Goal: Communication & Community: Answer question/provide support

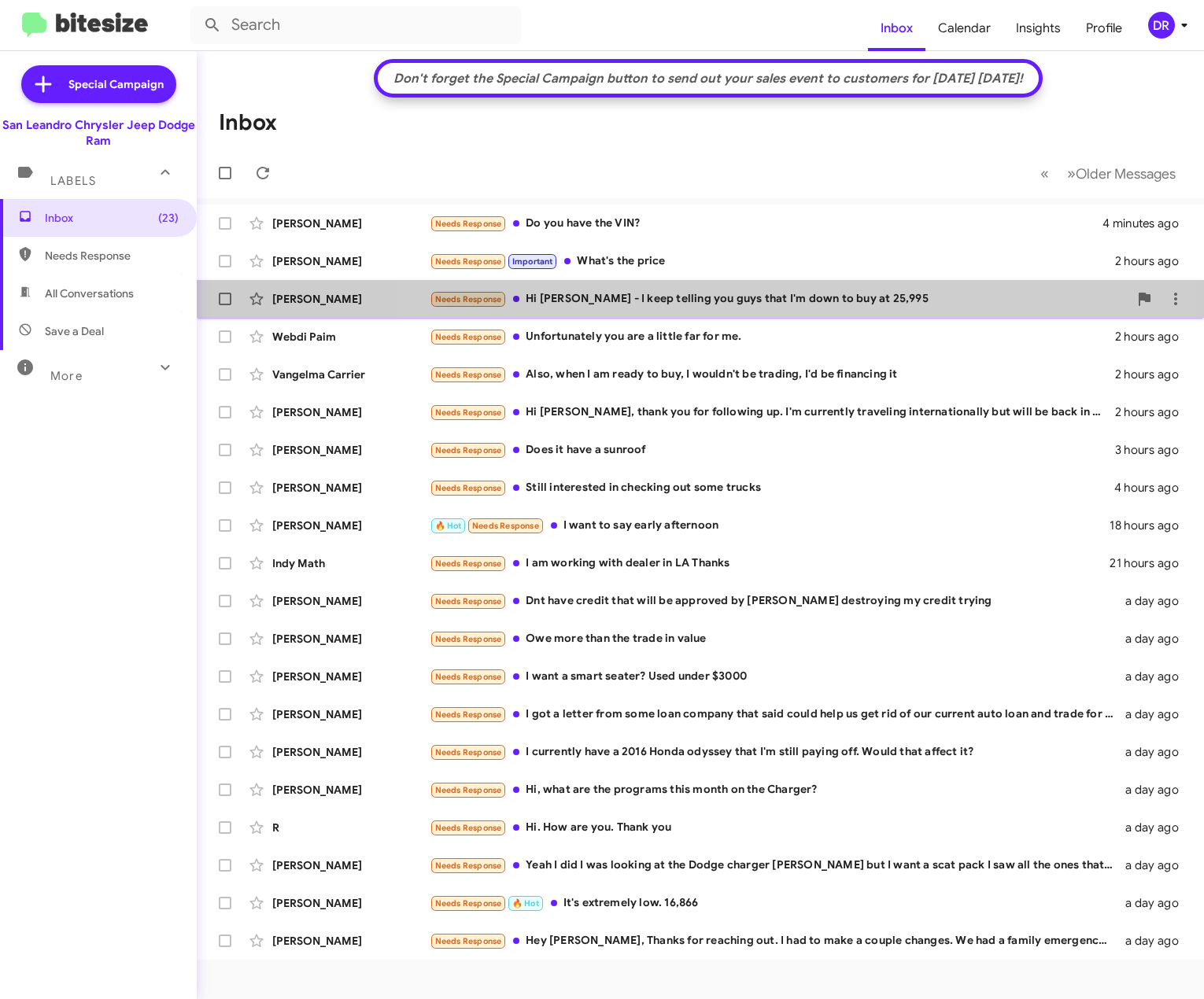
click at [804, 291] on div "Needs Response Hi [PERSON_NAME] - I keep telling you guys that I'm down to buy …" at bounding box center [779, 300] width 698 height 18
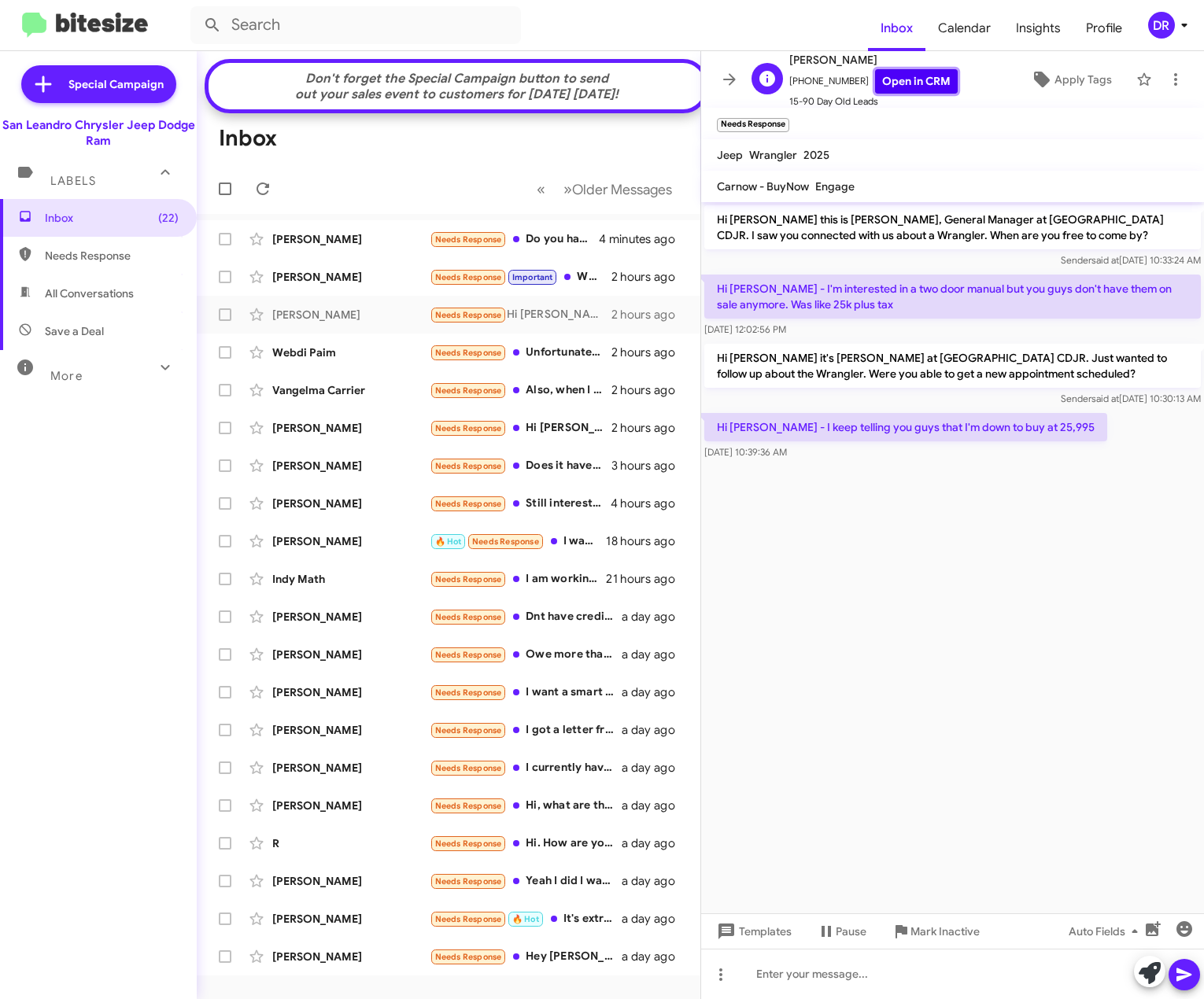
click at [902, 80] on link "Open in CRM" at bounding box center [916, 81] width 82 height 25
click at [934, 969] on div at bounding box center [953, 973] width 503 height 50
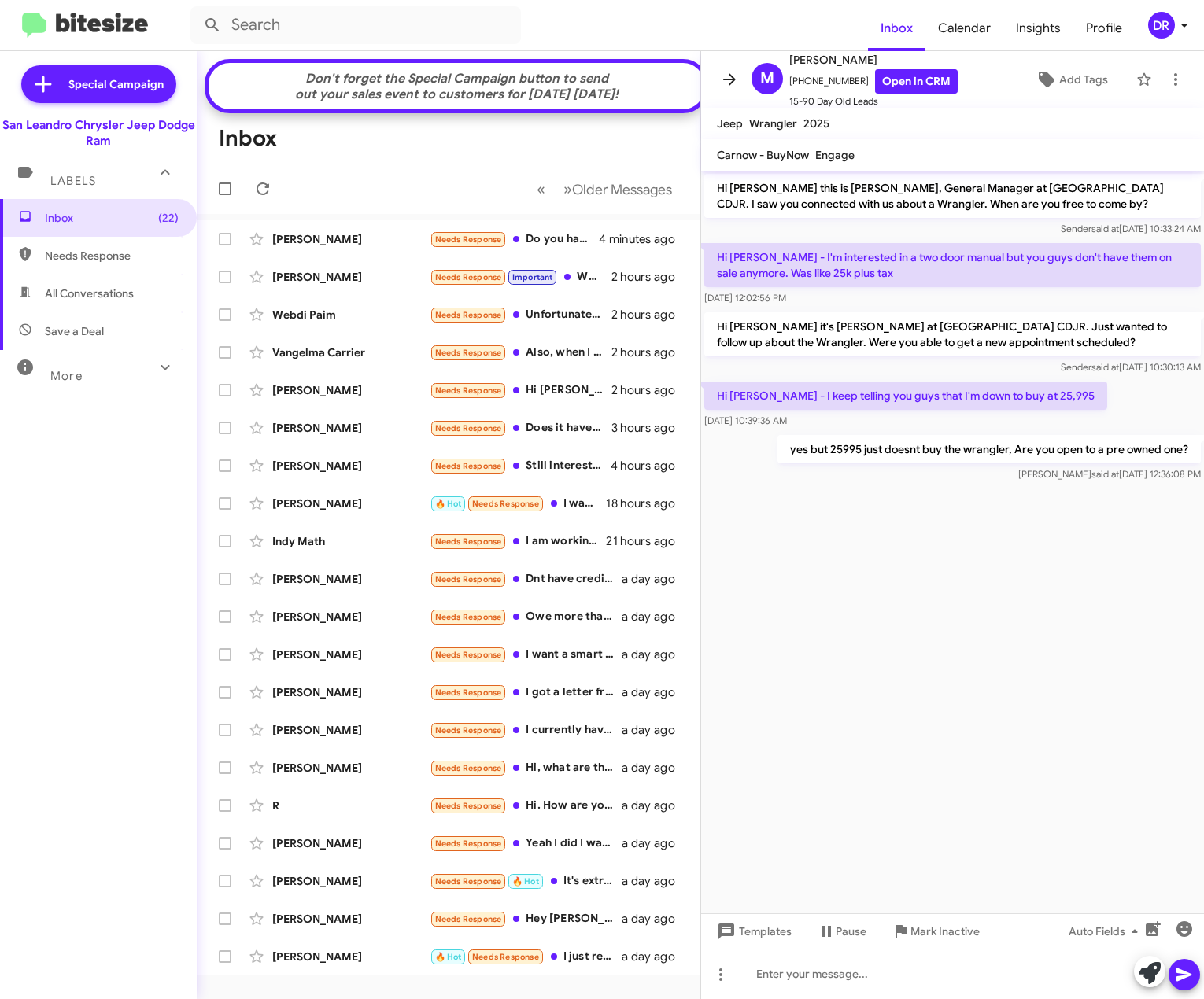
click at [723, 74] on icon at bounding box center [730, 80] width 19 height 19
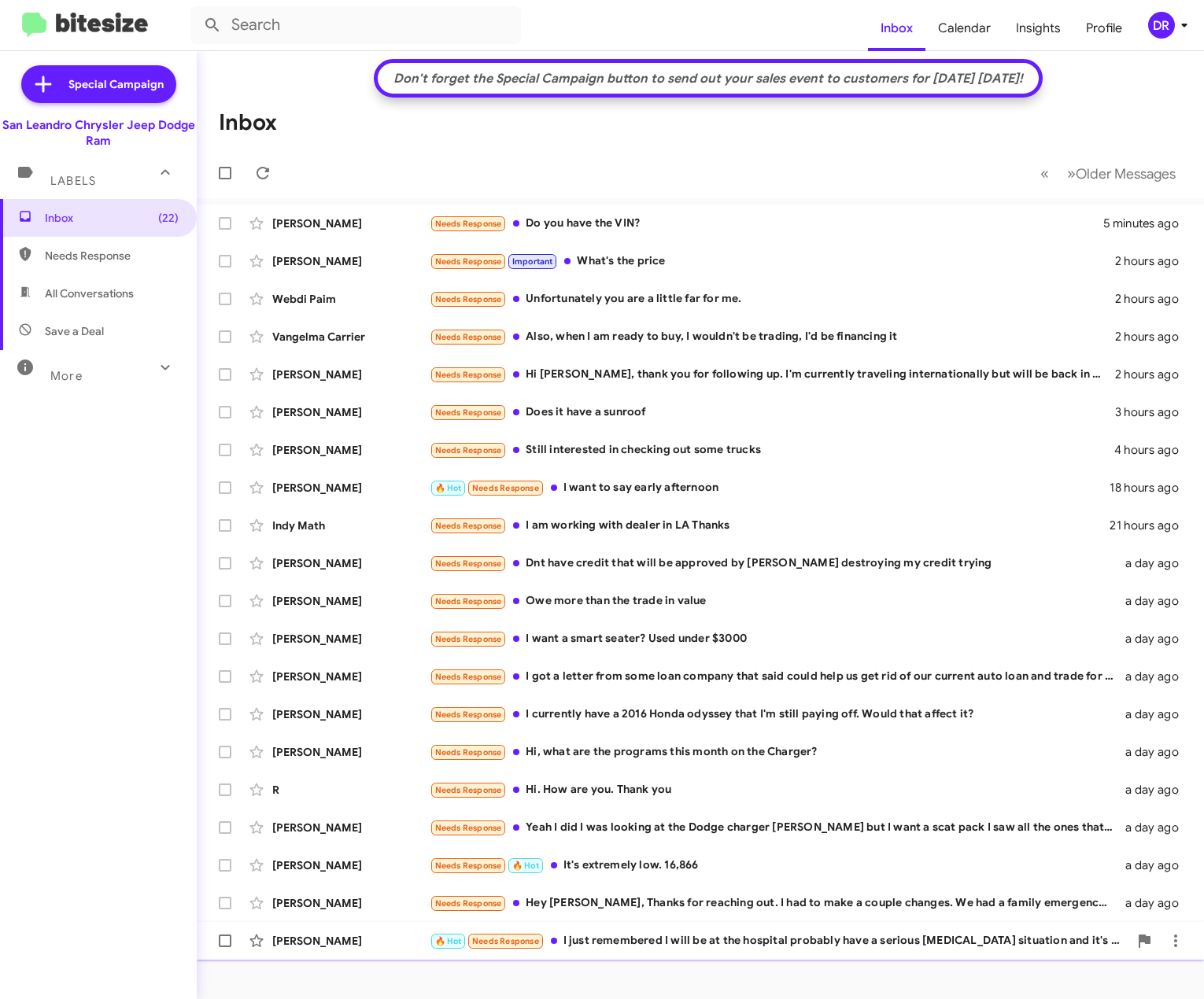
click at [647, 933] on div "🔥 Hot Needs Response I just remembered I will be at the hospital probably have …" at bounding box center [779, 941] width 698 height 18
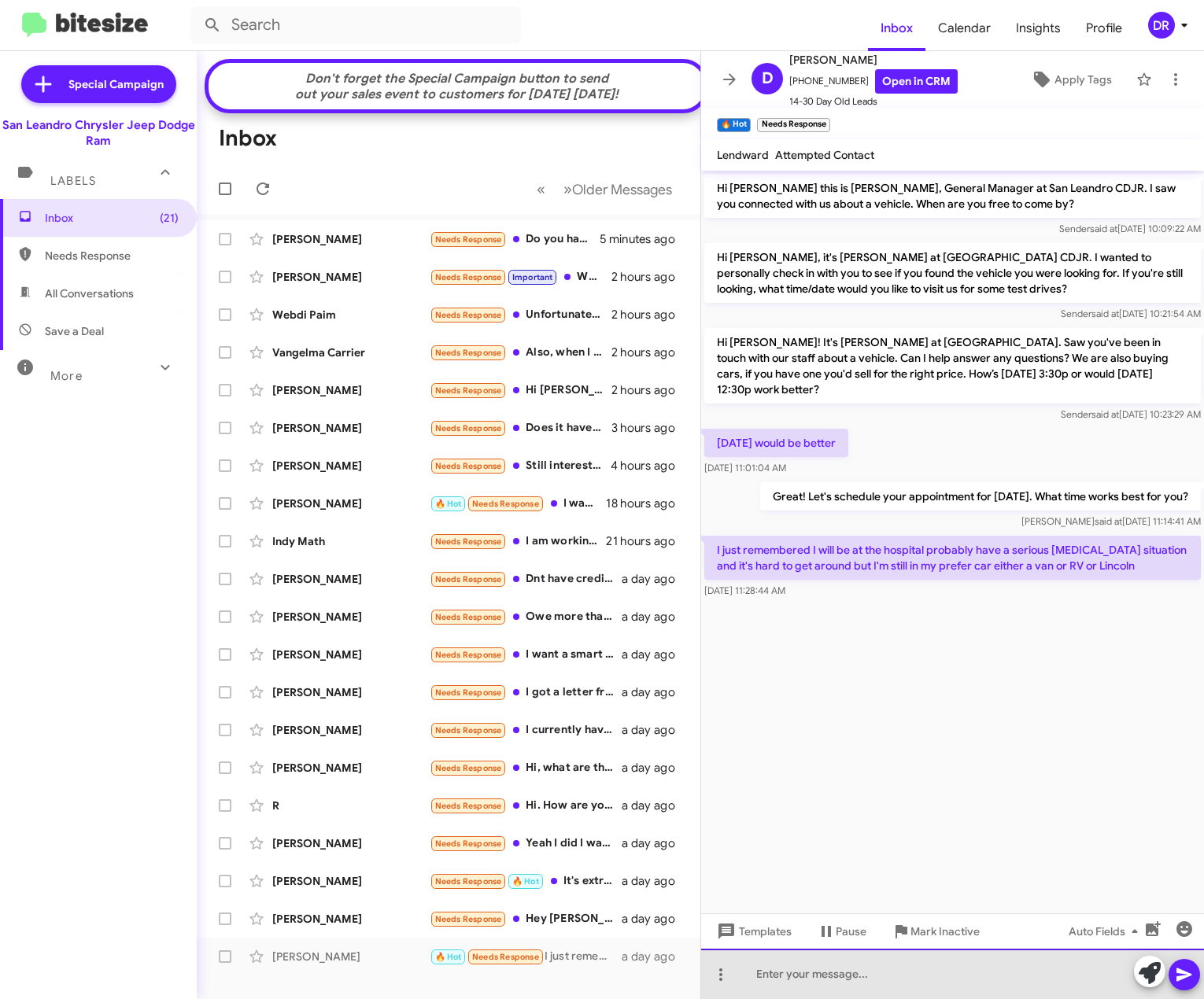
click at [922, 974] on div at bounding box center [953, 973] width 503 height 50
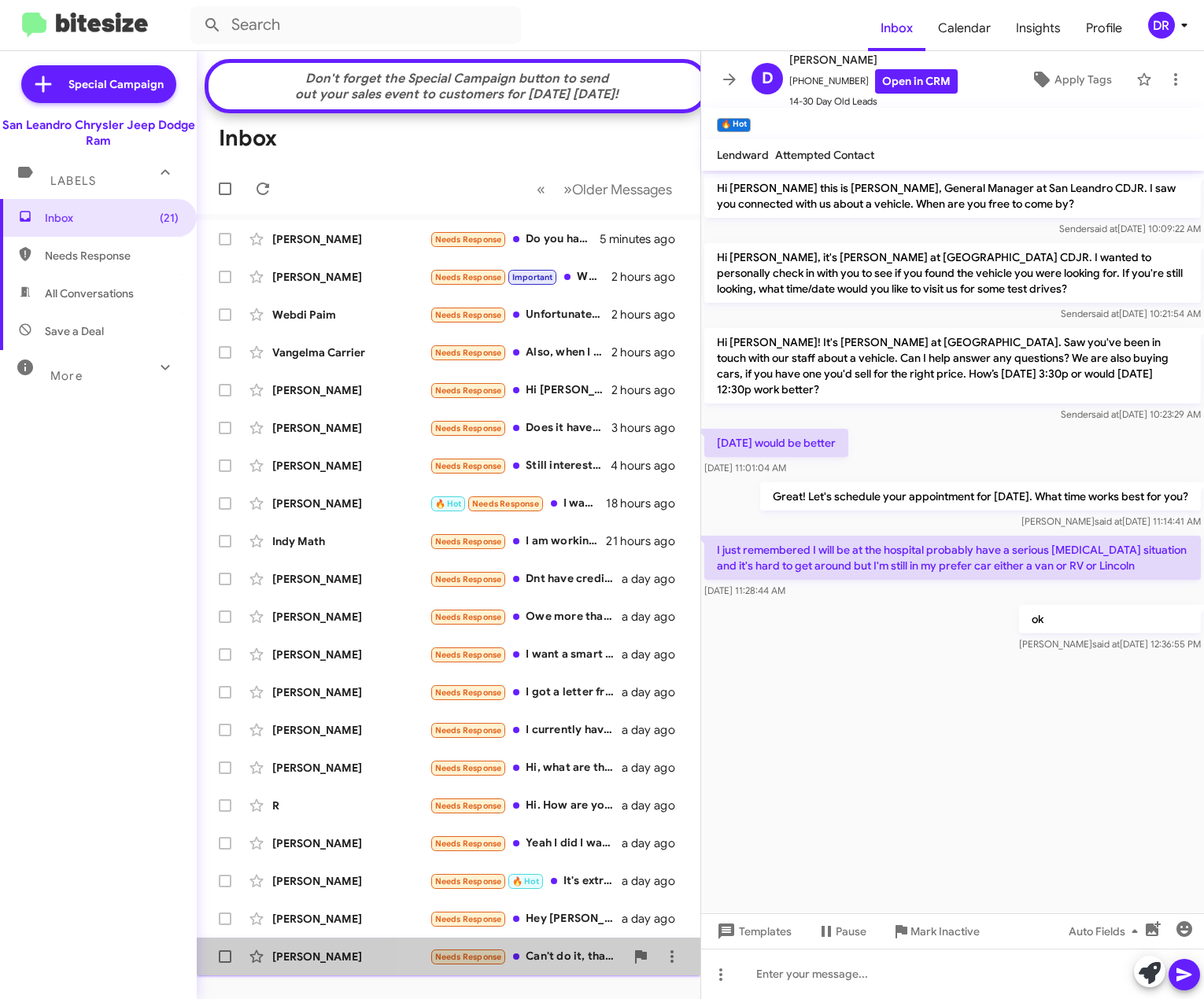
click at [556, 963] on div "Needs Response Can't do it, that price is already maxed based on my budget and …" at bounding box center [527, 957] width 195 height 18
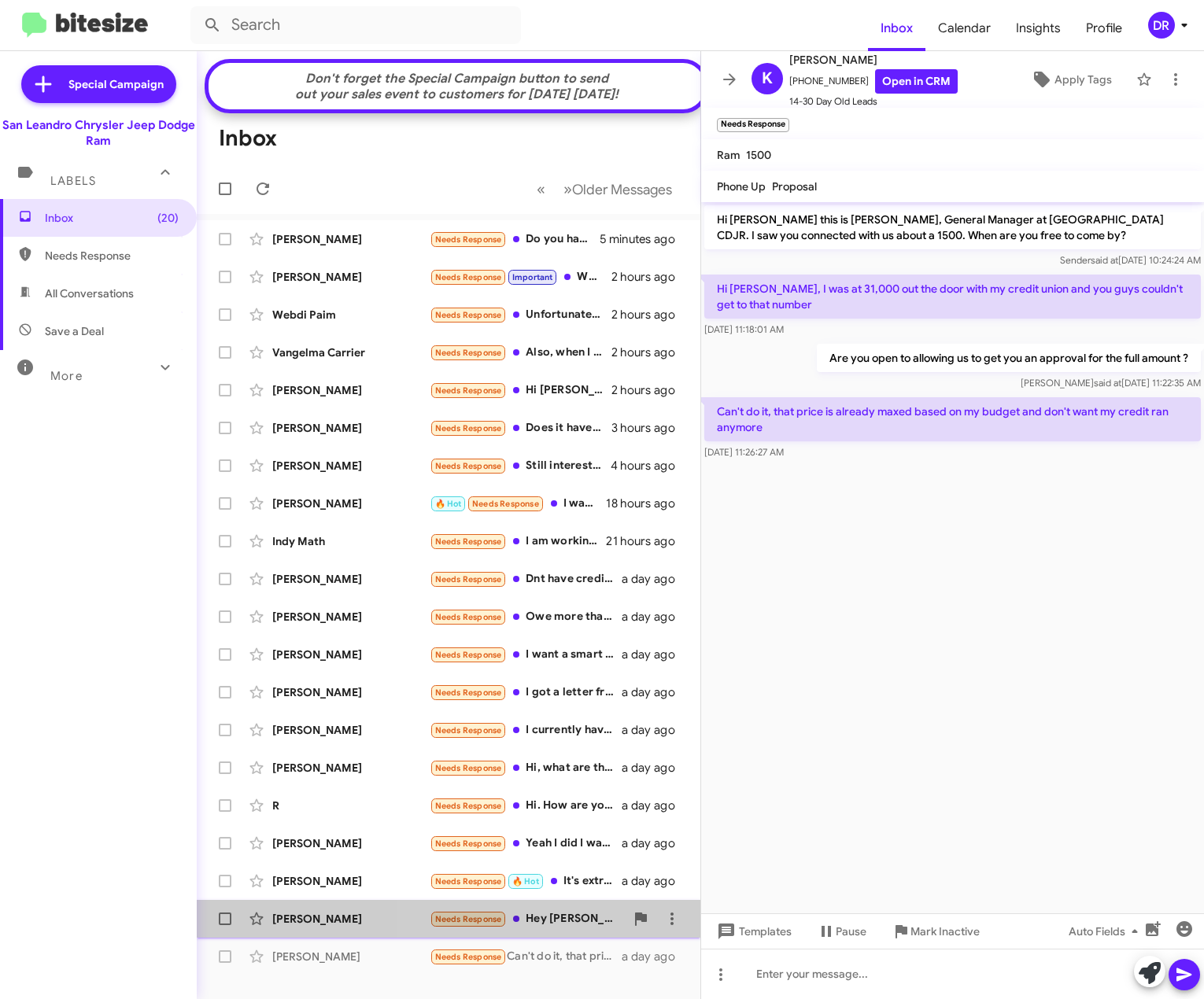
click at [542, 929] on div "Needs Response Hey [PERSON_NAME], Thanks for reaching out. I had to make a coup…" at bounding box center [527, 919] width 195 height 18
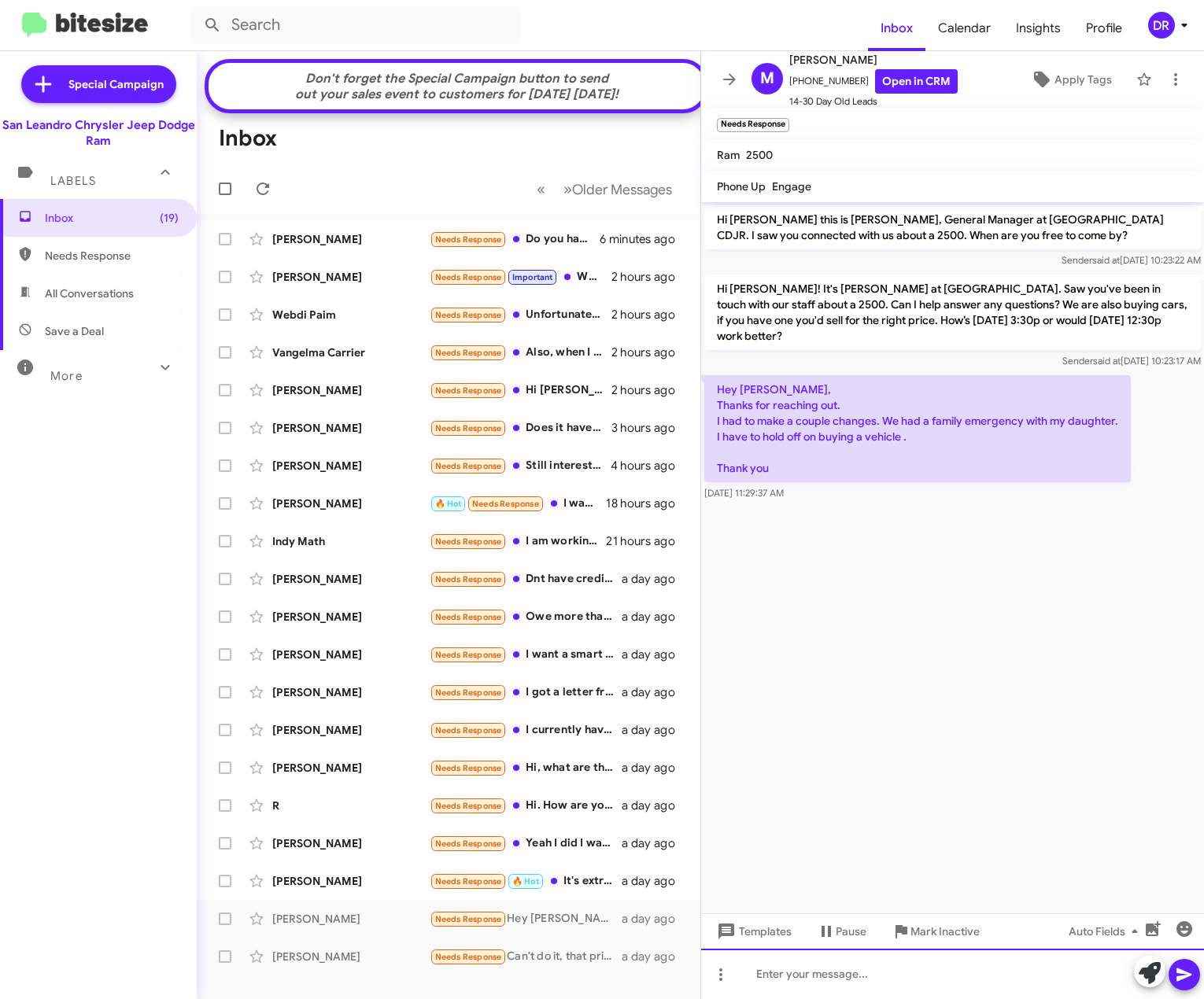
click at [985, 981] on div at bounding box center [953, 973] width 503 height 50
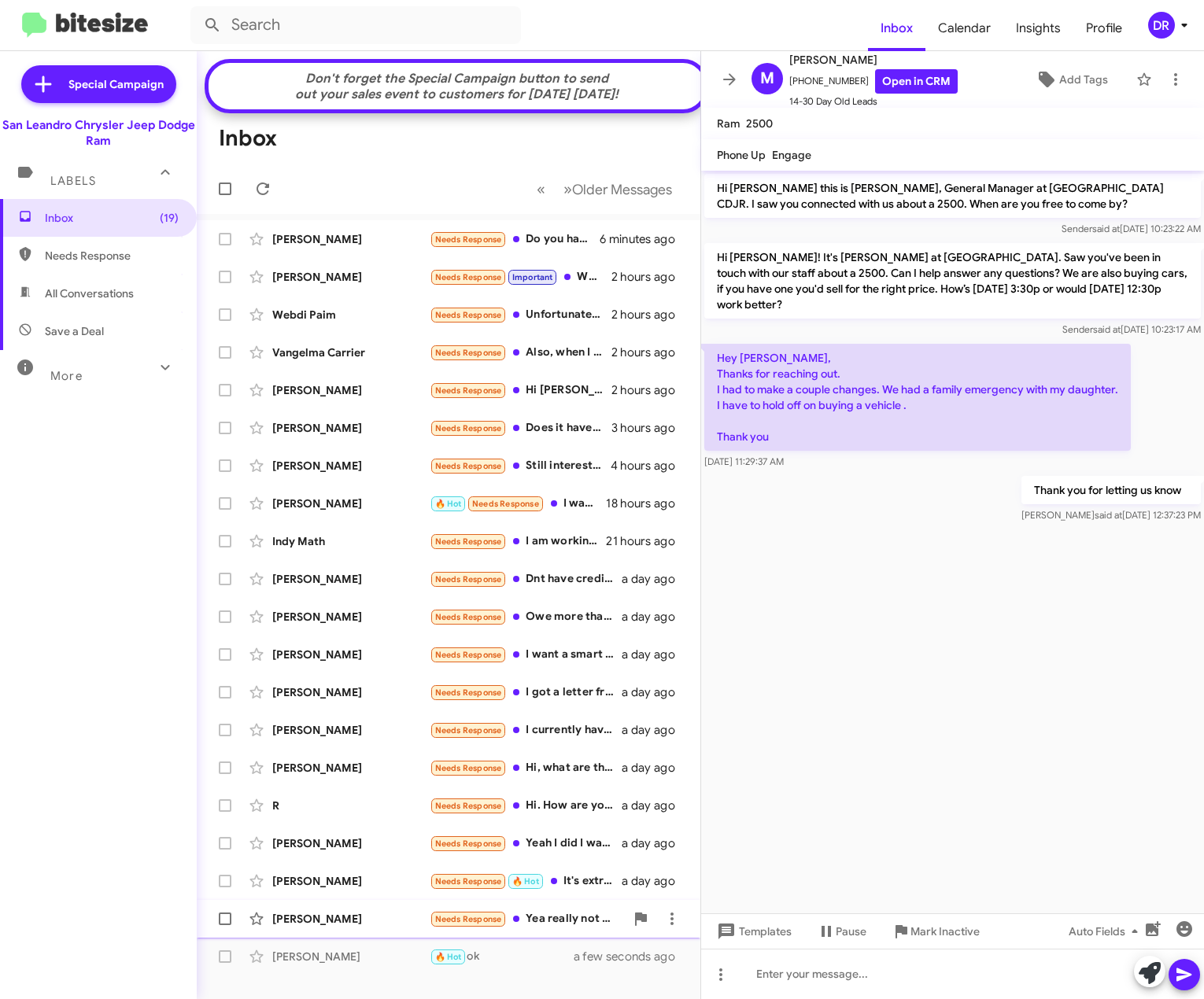
click at [556, 919] on div "[PERSON_NAME] Needs Response Yea really not even close. Trade is more than that…" at bounding box center [448, 919] width 478 height 31
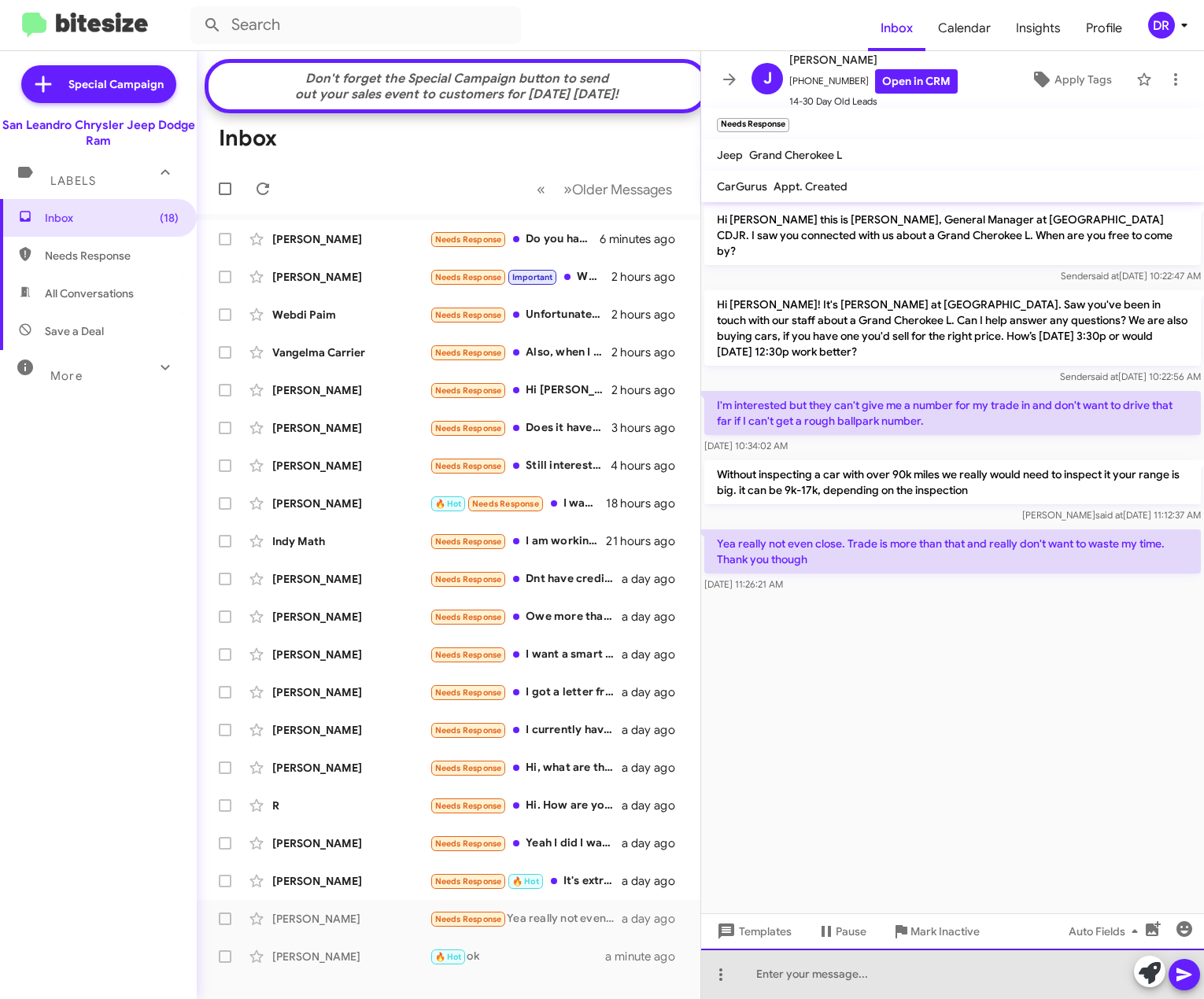
click at [762, 969] on div at bounding box center [953, 973] width 503 height 50
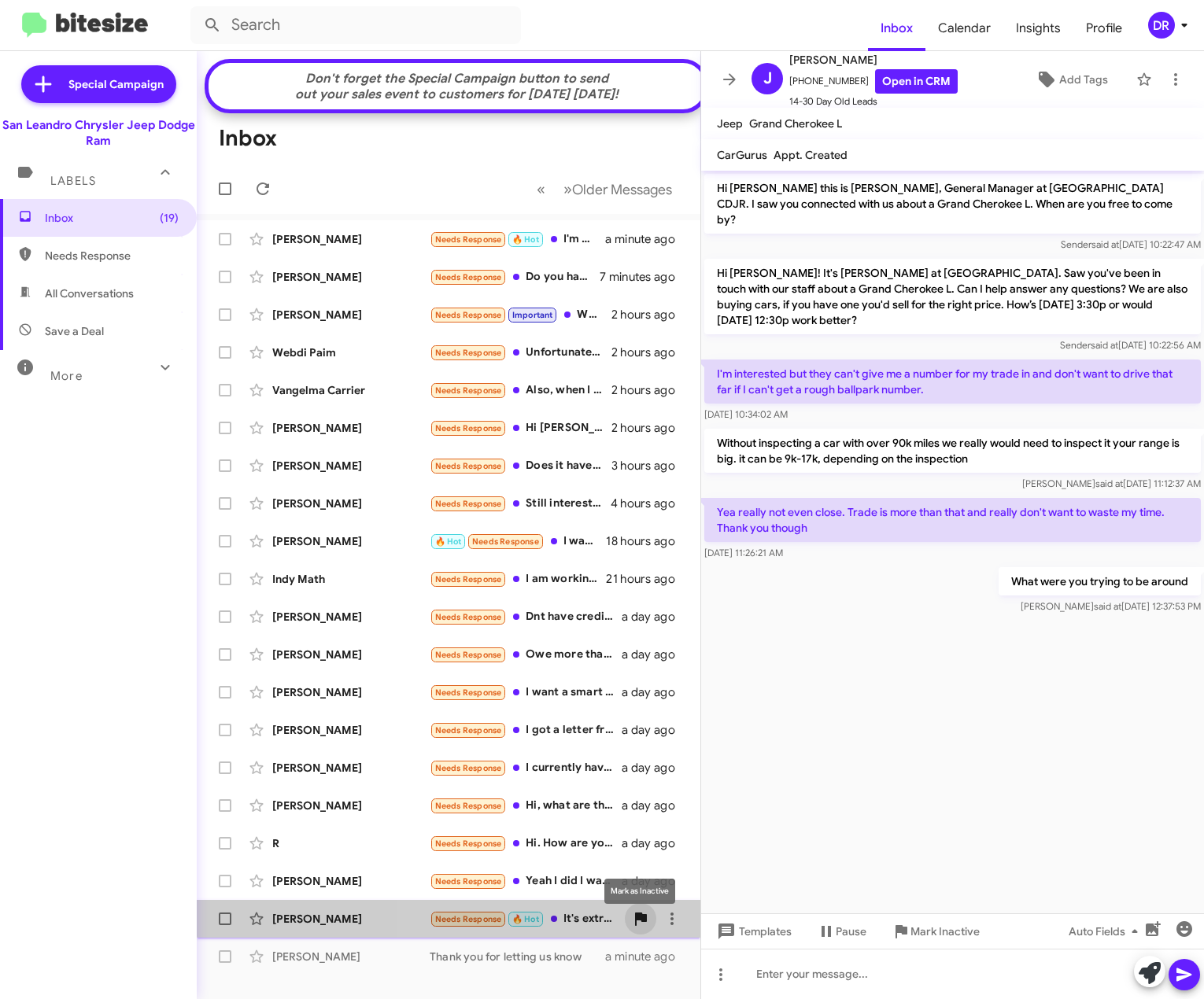
click at [655, 922] on span at bounding box center [640, 919] width 31 height 19
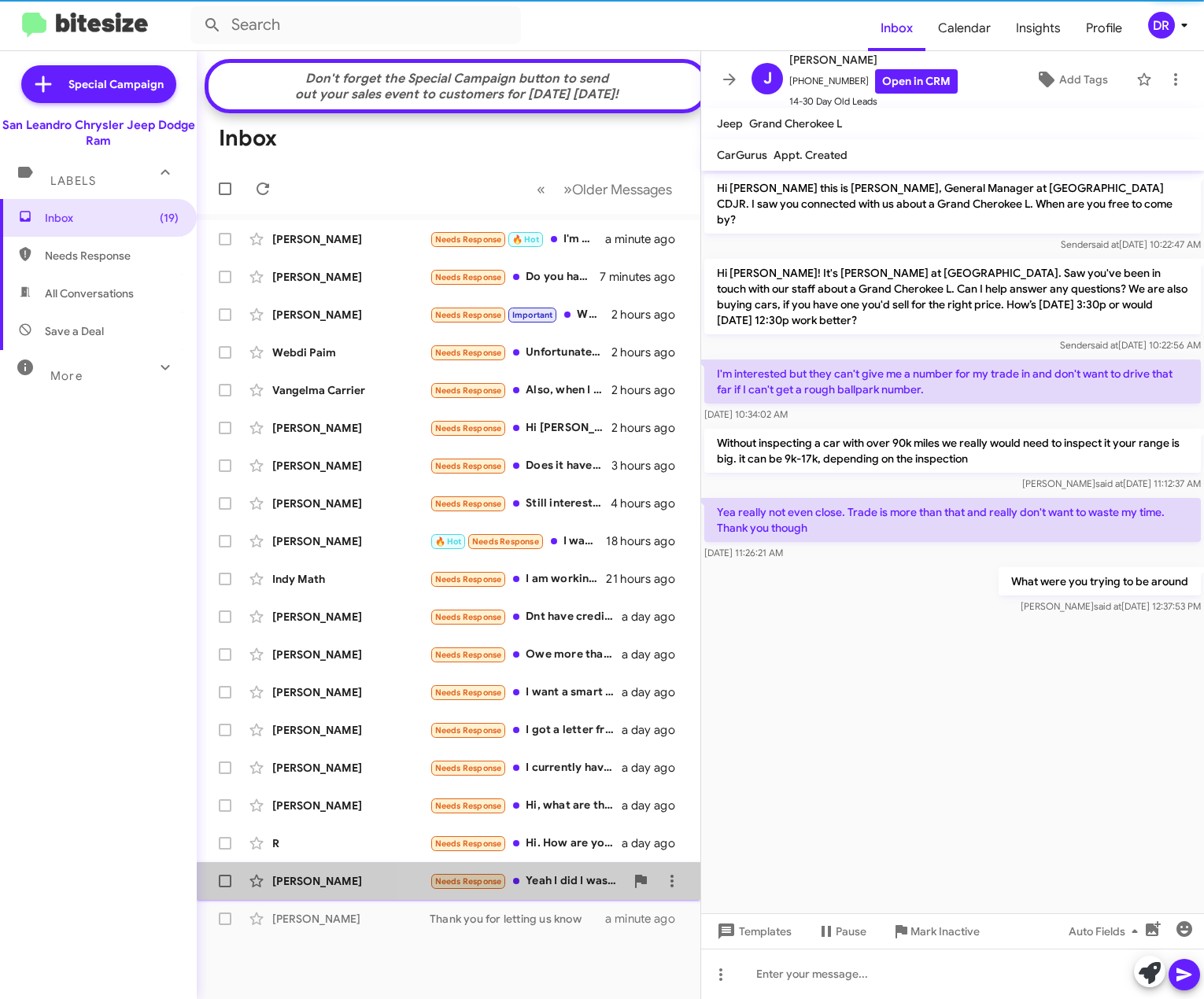
click at [604, 890] on div "Needs Response Yeah I did I was looking at the Dodge charger Evie but I want a …" at bounding box center [527, 881] width 195 height 18
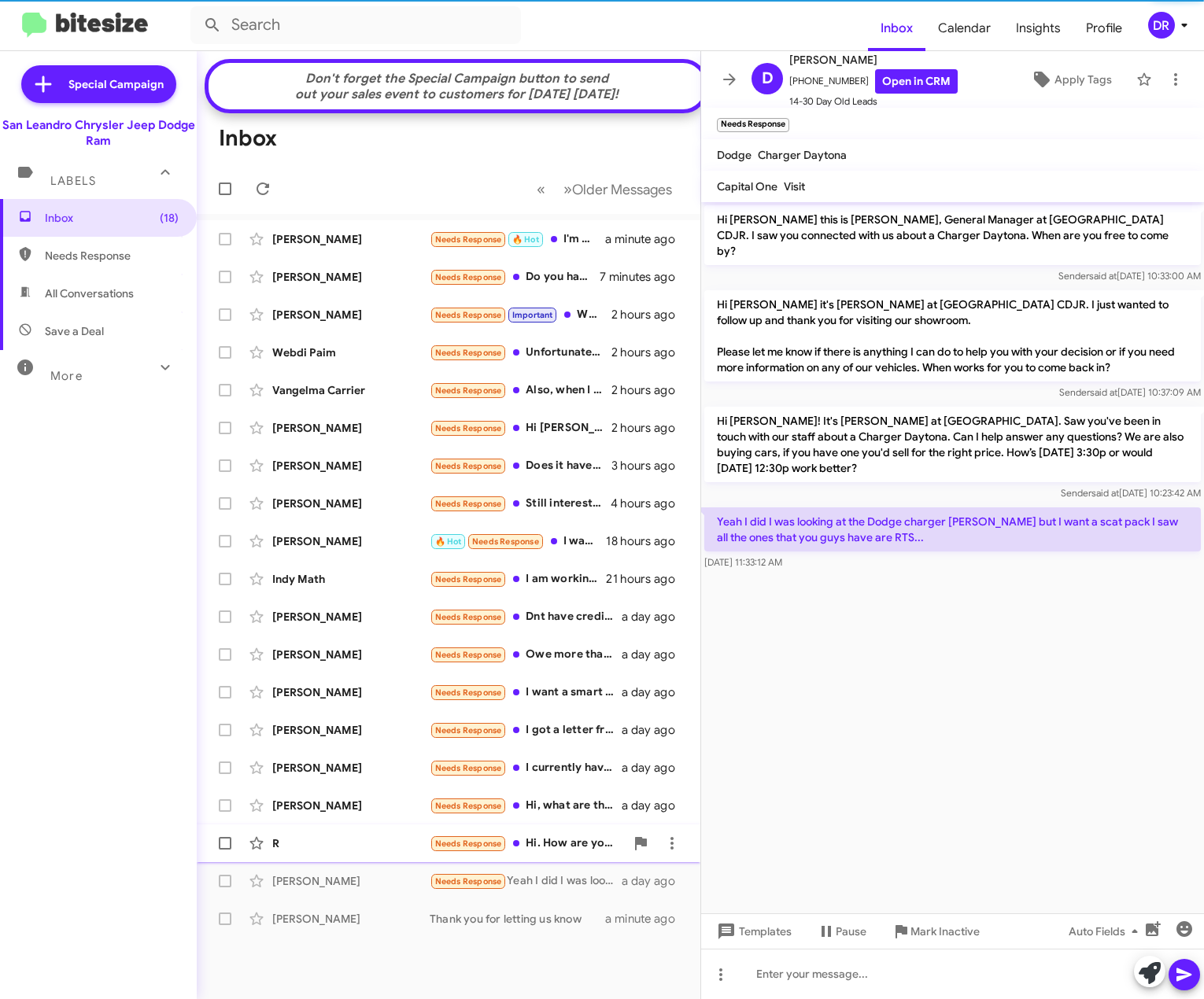
click at [591, 850] on div "Needs Response Hi. How are you. Thank you" at bounding box center [527, 844] width 195 height 18
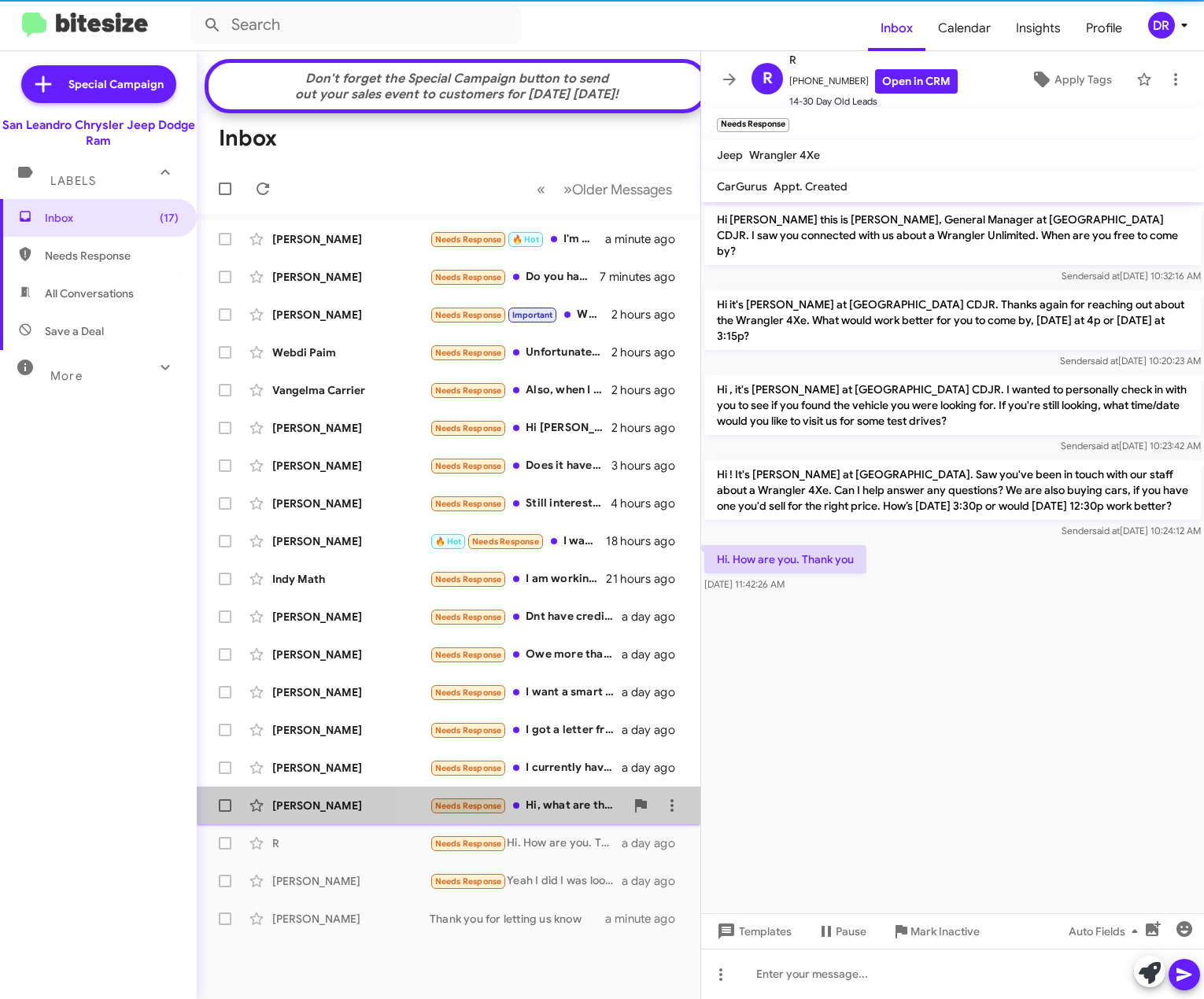
click at [586, 815] on div "Needs Response Hi, what are the programs this month on the Charger?" at bounding box center [527, 806] width 195 height 18
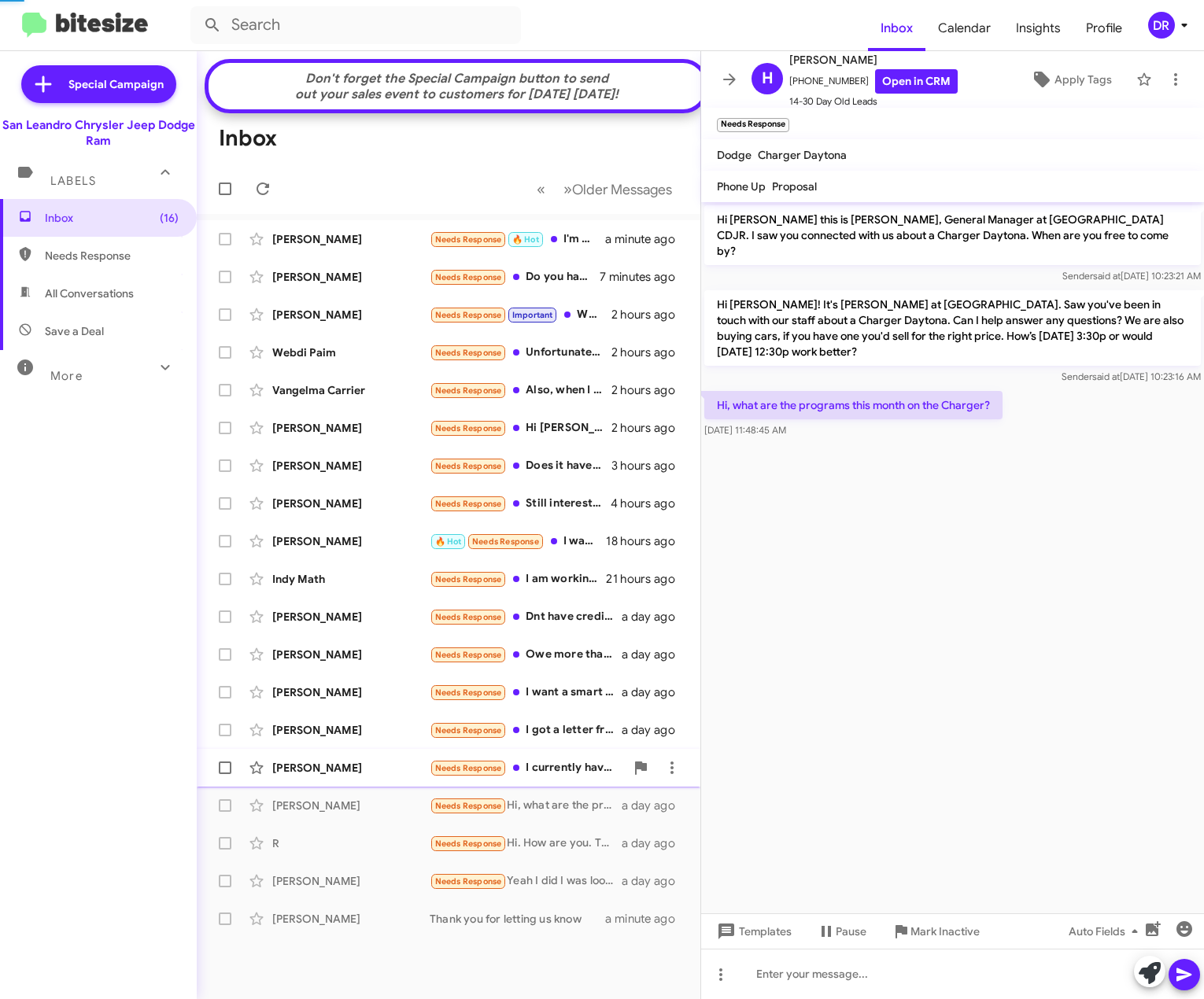
click at [585, 776] on div "Needs Response I currently have a 2016 Honda odyssey that I'm still paying off.…" at bounding box center [527, 769] width 195 height 18
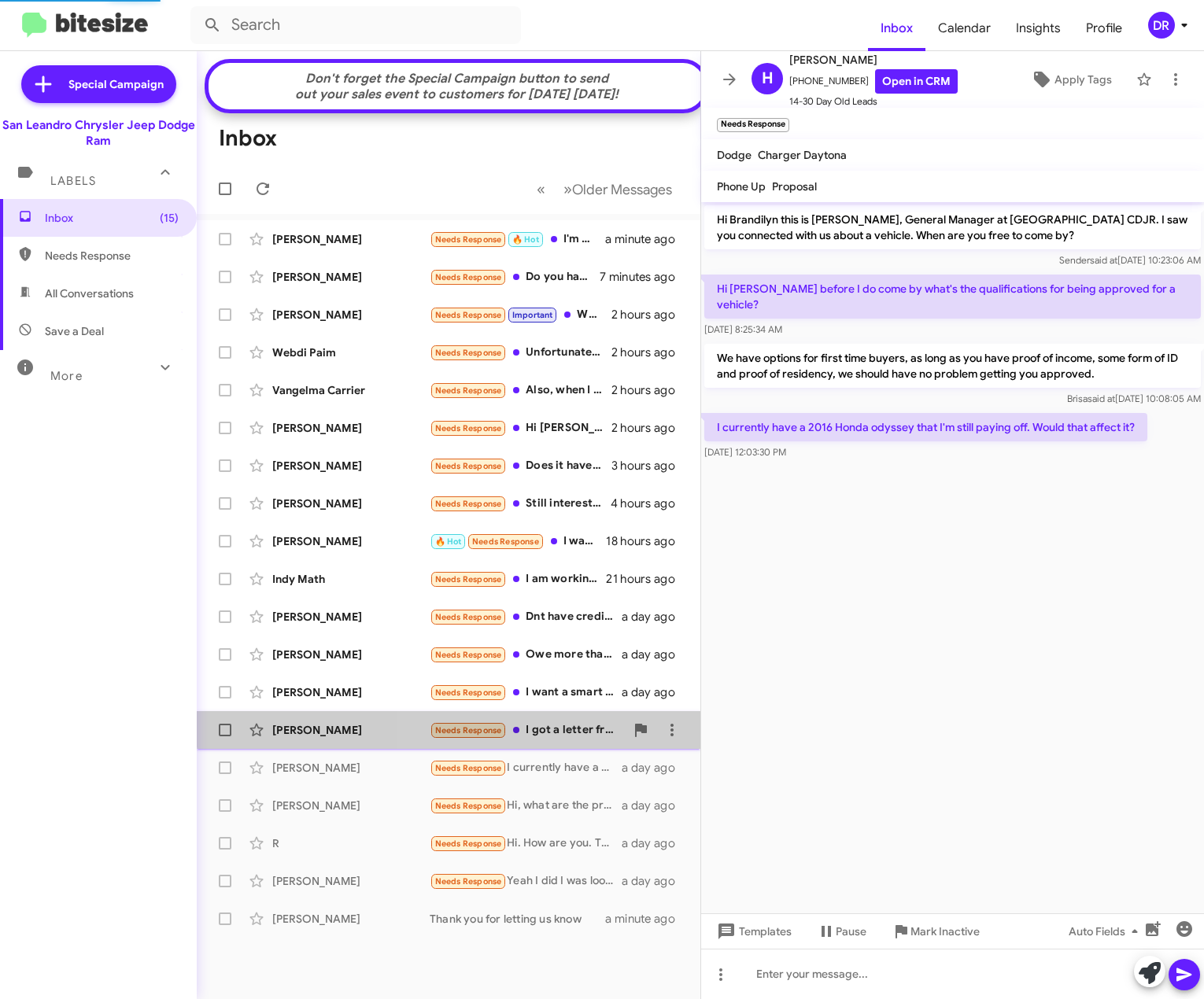
click at [579, 734] on div "Needs Response I got a letter from some loan company that said could help us ge…" at bounding box center [527, 730] width 195 height 18
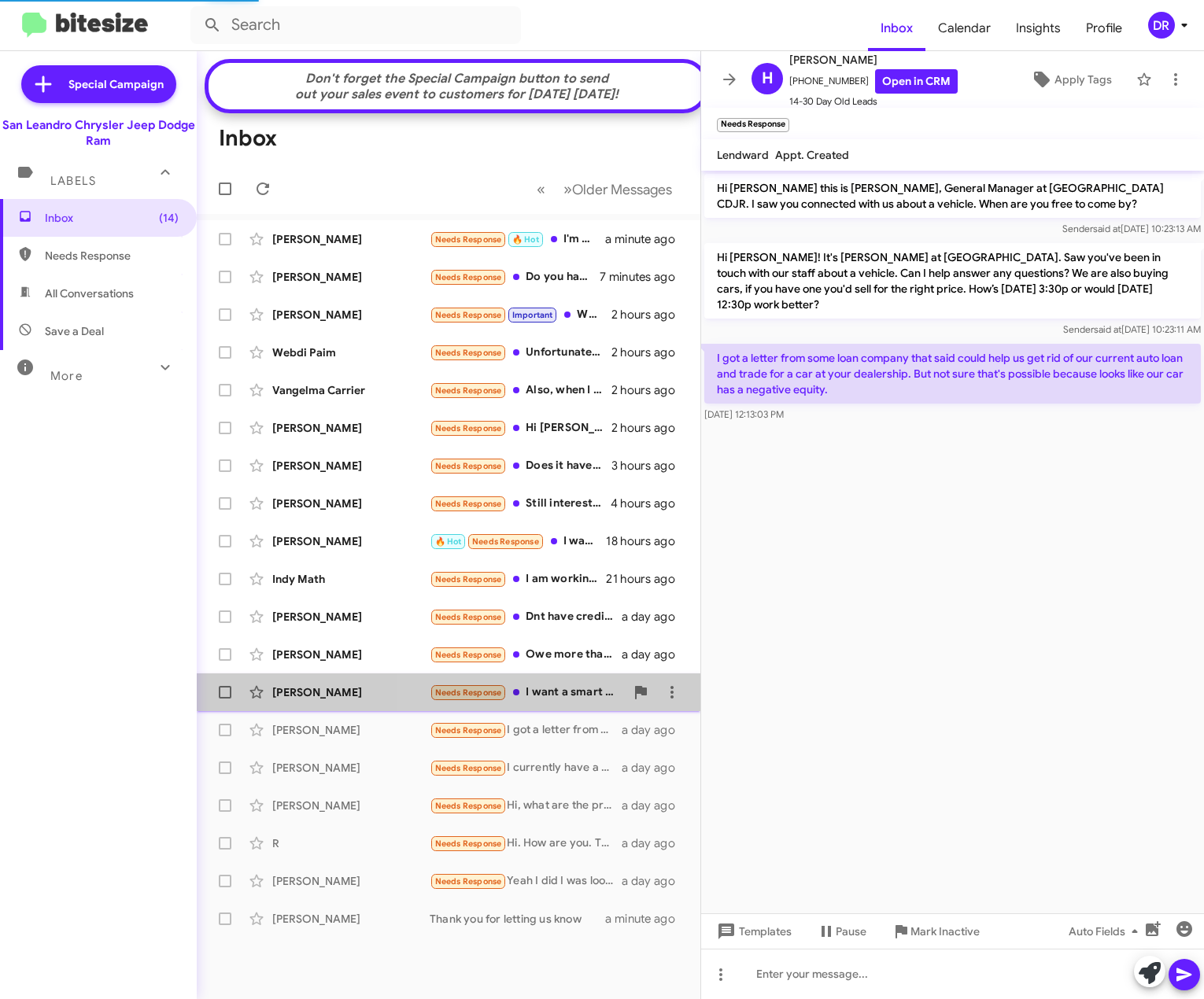
click at [573, 702] on div "Needs Response I want a smart seater? Used under $3000" at bounding box center [527, 693] width 195 height 18
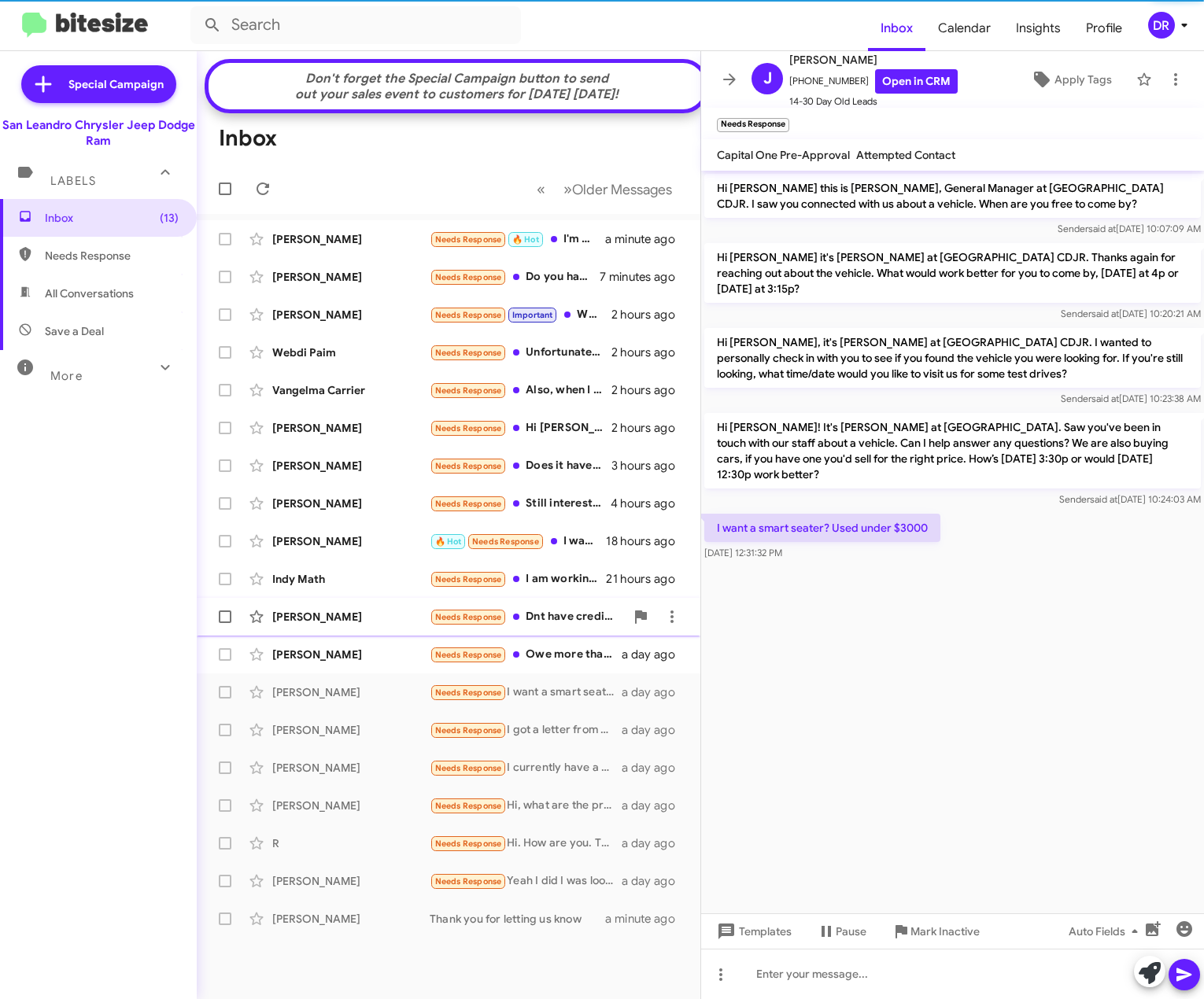
click at [549, 626] on div "Needs Response Dnt have credit that will be approved by [PERSON_NAME] destroyin…" at bounding box center [527, 617] width 195 height 18
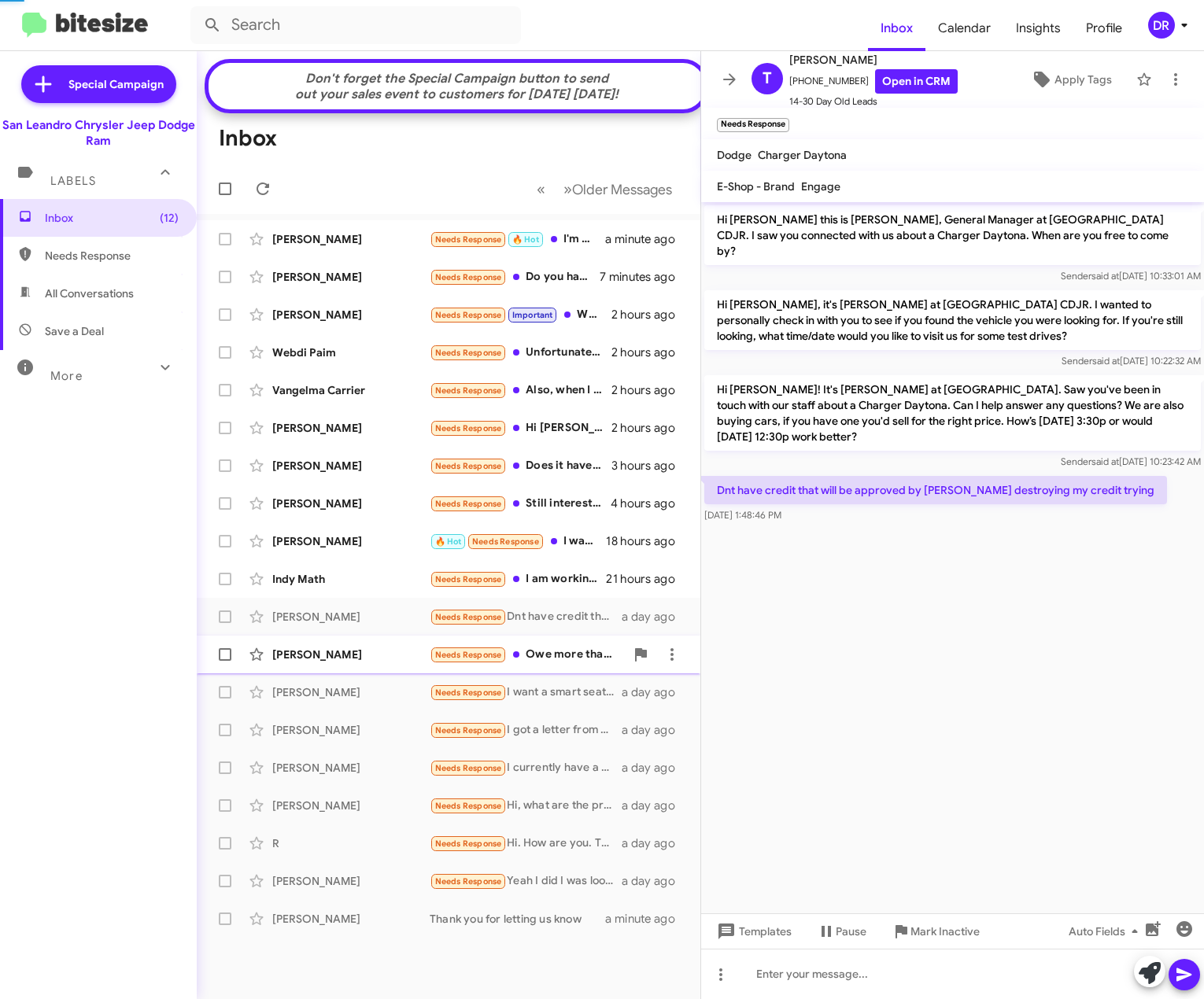
click at [563, 664] on div "Needs Response Owe more than the trade in value" at bounding box center [527, 655] width 195 height 18
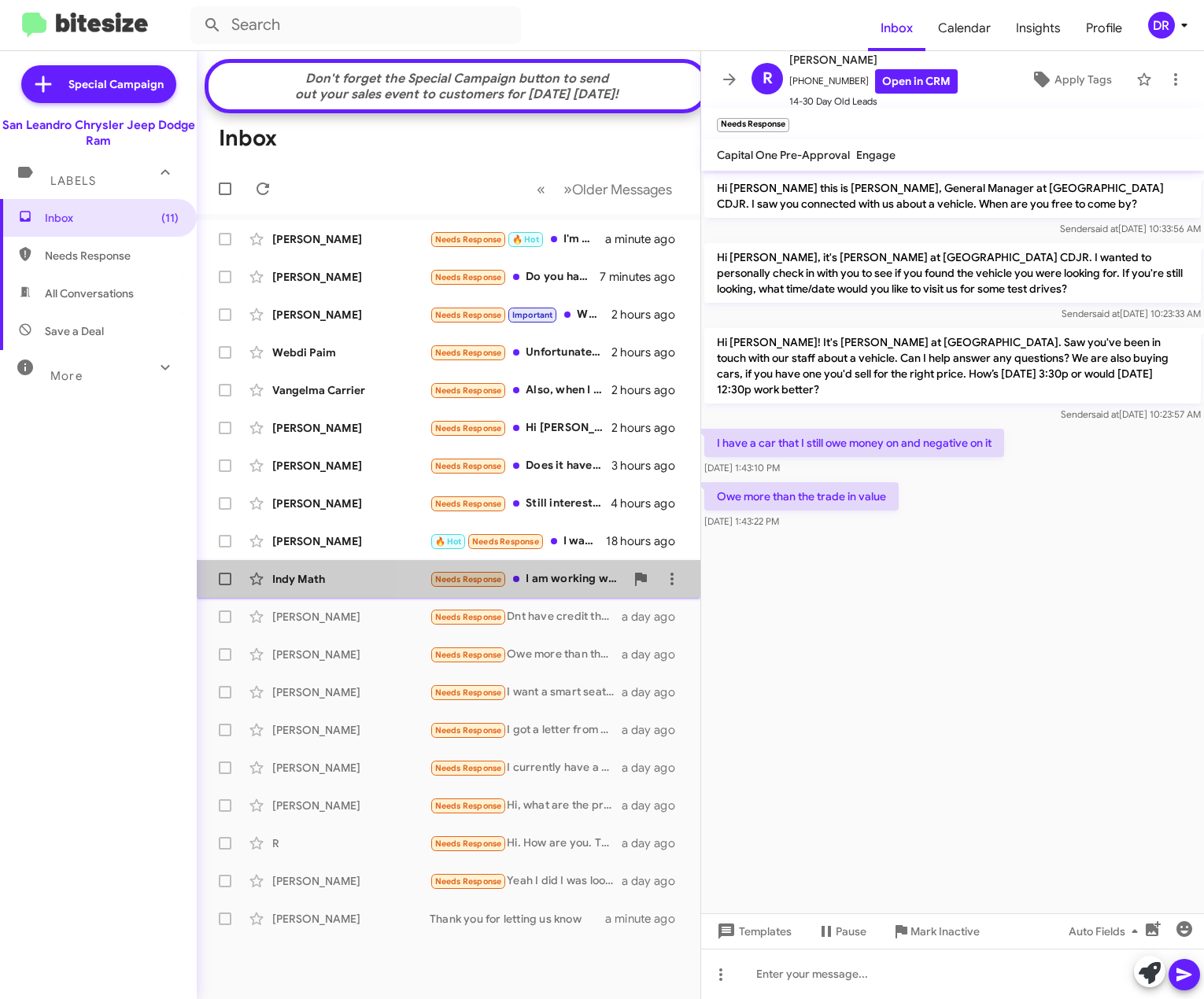
click at [557, 589] on div "Needs Response I am working with dealer in LA Thanks" at bounding box center [527, 579] width 195 height 18
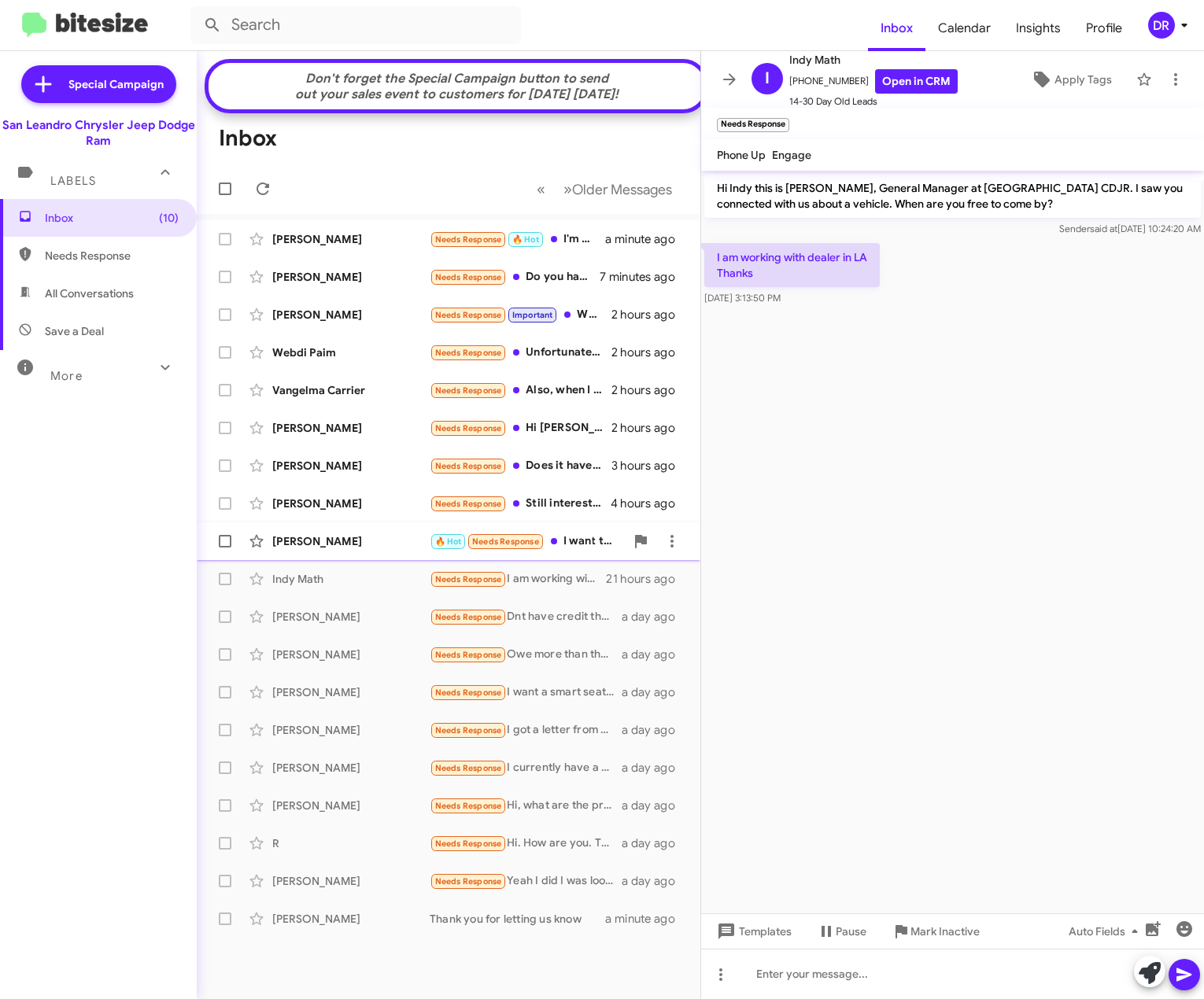
click at [562, 550] on div "🔥 Hot Needs Response I want to say early afternoon" at bounding box center [527, 542] width 195 height 18
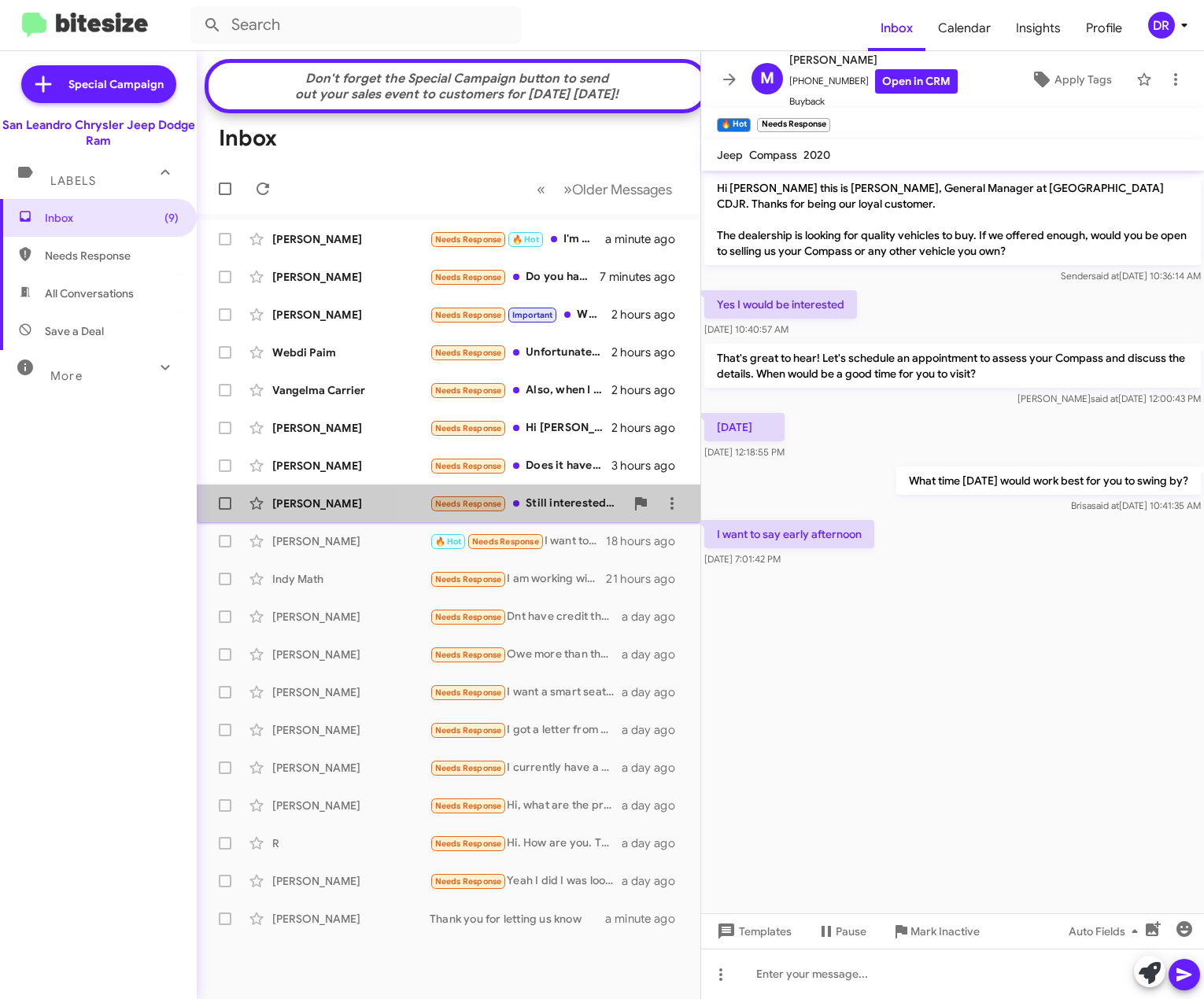
click at [576, 513] on div "Needs Response Still interested in checking out some trucks" at bounding box center [527, 504] width 195 height 18
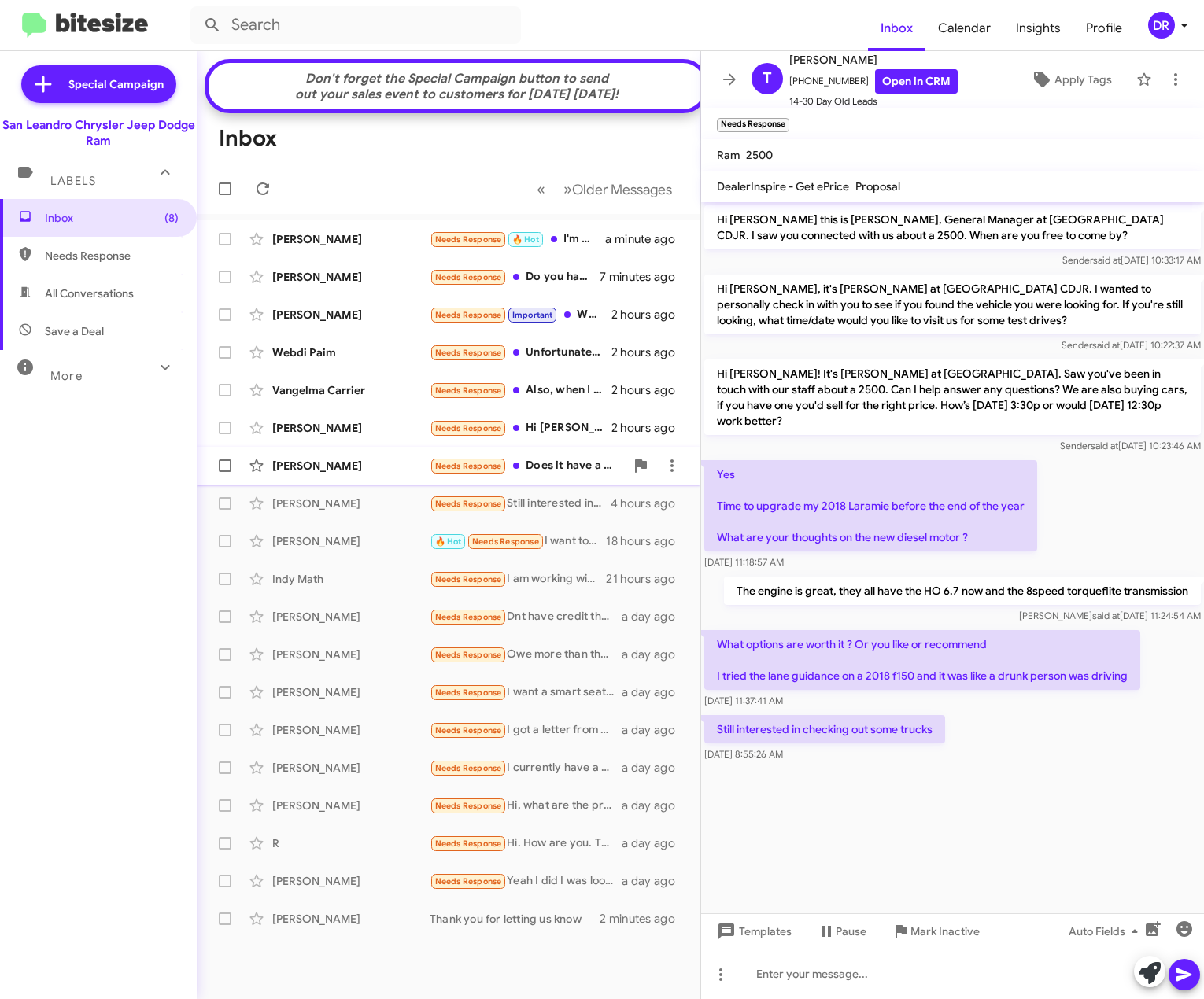
click at [542, 472] on div "Needs Response Does it have a sunroof" at bounding box center [527, 466] width 195 height 18
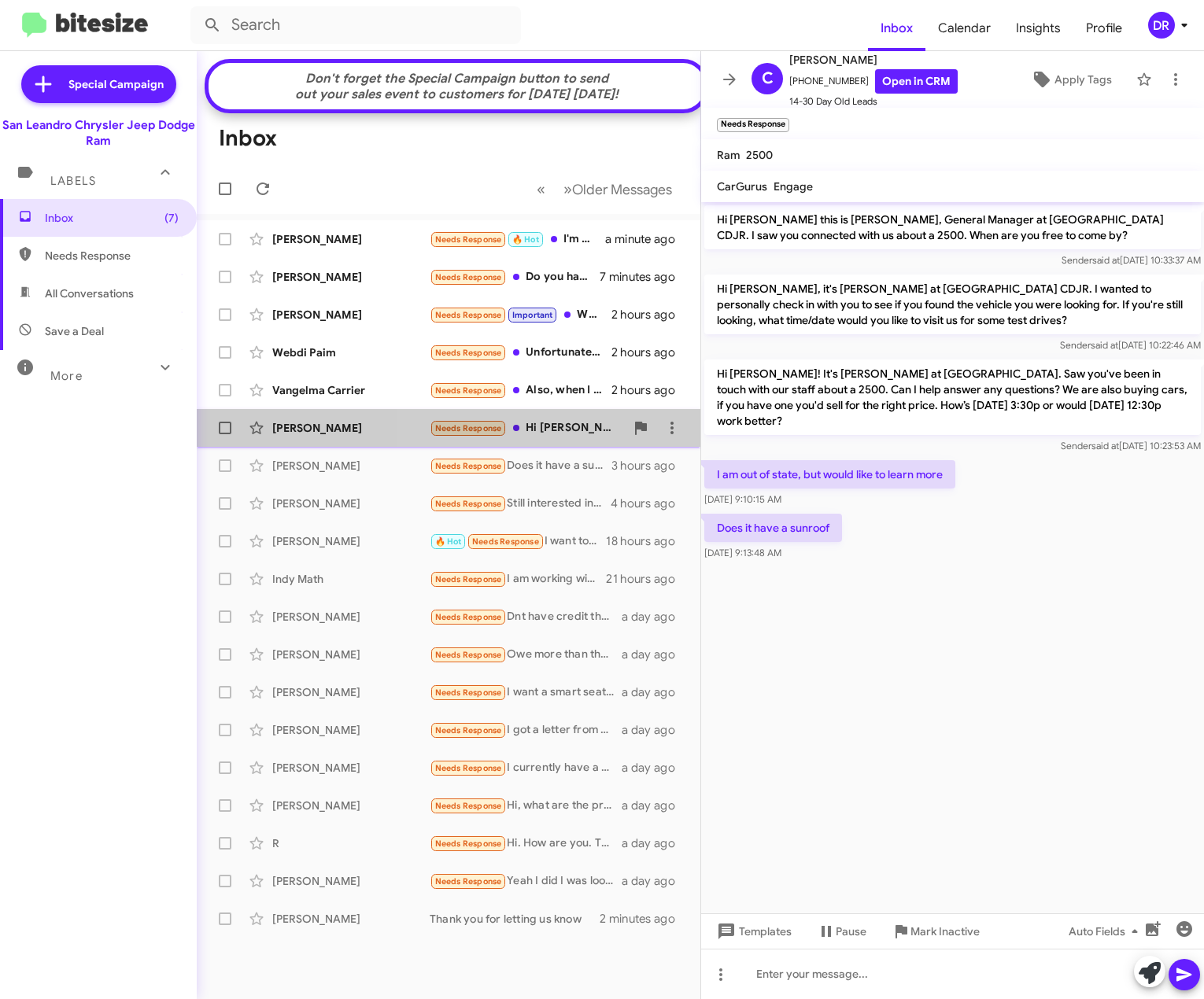
click at [534, 438] on div "Needs Response Hi [PERSON_NAME], thank you for following up. I'm currently trav…" at bounding box center [527, 429] width 195 height 18
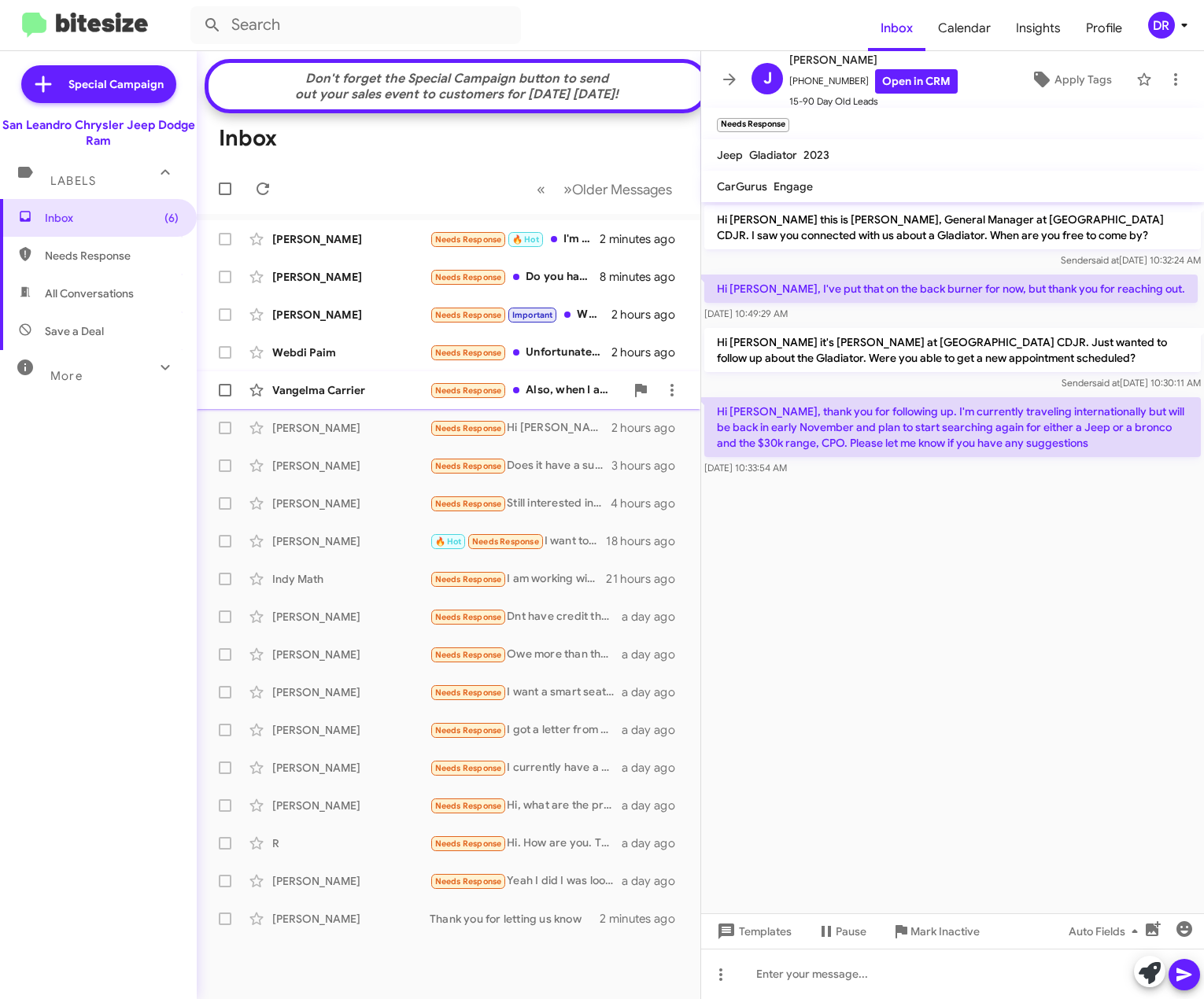
click at [542, 406] on div "Vangelma Carrier Needs Response Also, when I am ready to buy, I wouldn't be tra…" at bounding box center [448, 390] width 478 height 31
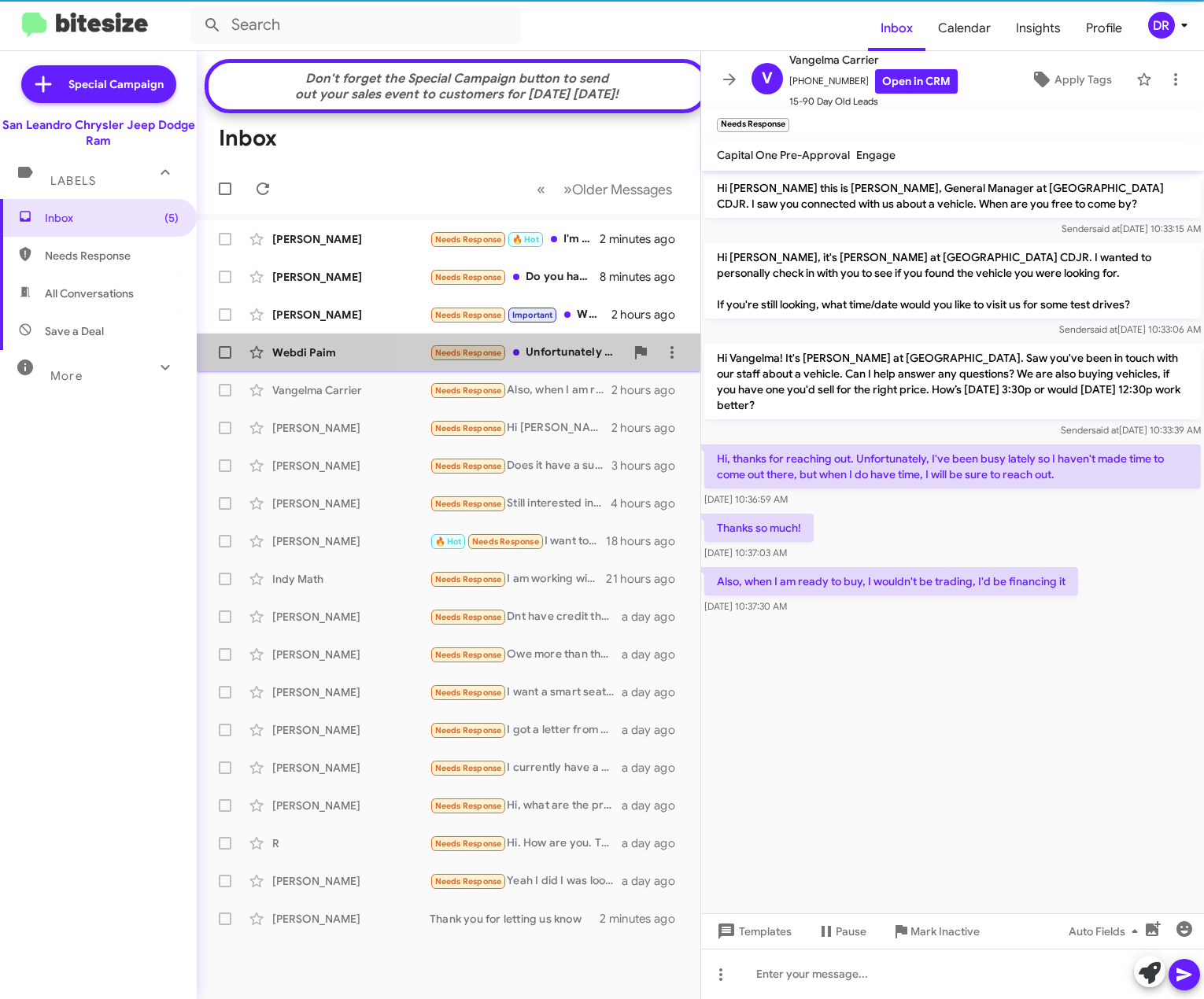
click at [554, 362] on div "Needs Response Unfortunately you are a little far for me." at bounding box center [527, 353] width 195 height 18
